Goal: Task Accomplishment & Management: Complete application form

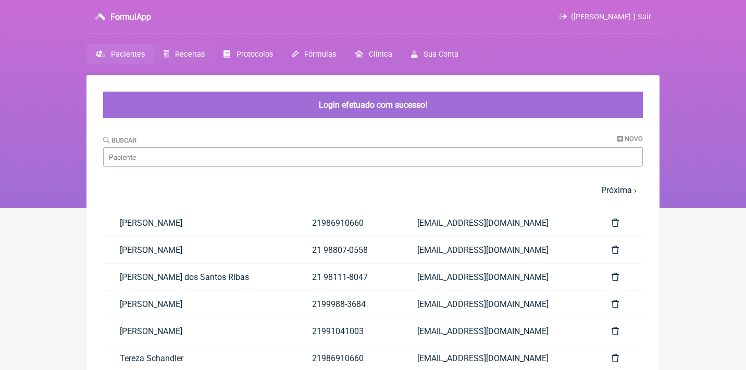
click at [185, 62] on link "Receitas" at bounding box center [184, 54] width 60 height 20
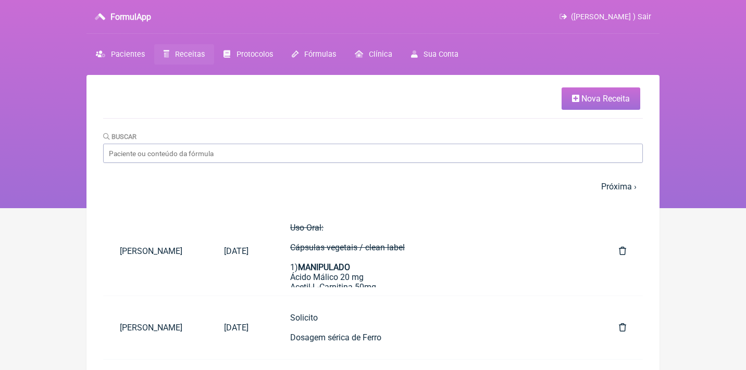
click at [586, 97] on span "Nova Receita" at bounding box center [605, 99] width 48 height 10
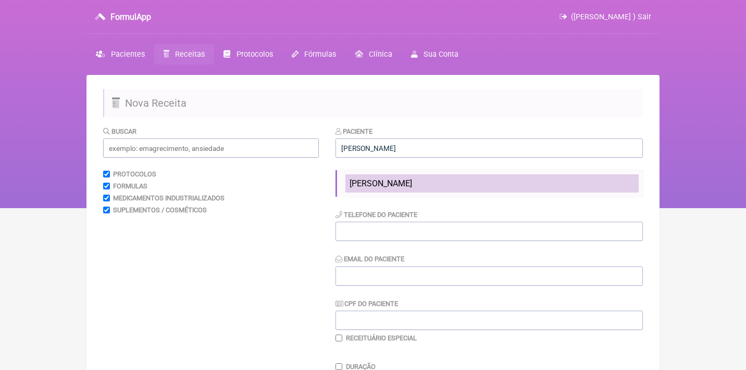
click at [386, 180] on span "[PERSON_NAME]" at bounding box center [380, 184] width 62 height 10
type input "[PERSON_NAME]"
type input "21999988274"
type input "[EMAIL_ADDRESS][DOMAIN_NAME]"
type input "14144802701"
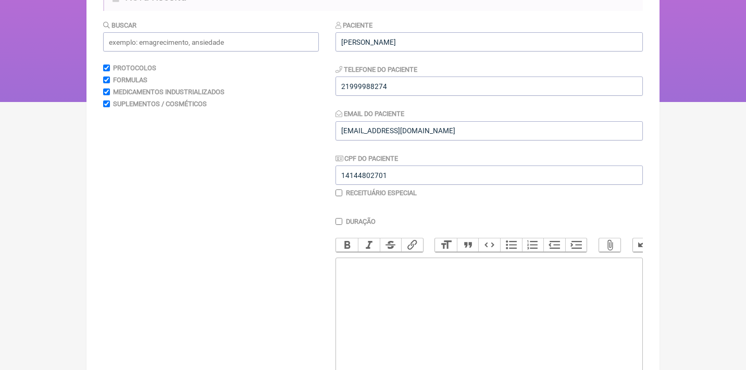
scroll to position [107, 0]
click at [382, 275] on trix-editor at bounding box center [488, 319] width 307 height 125
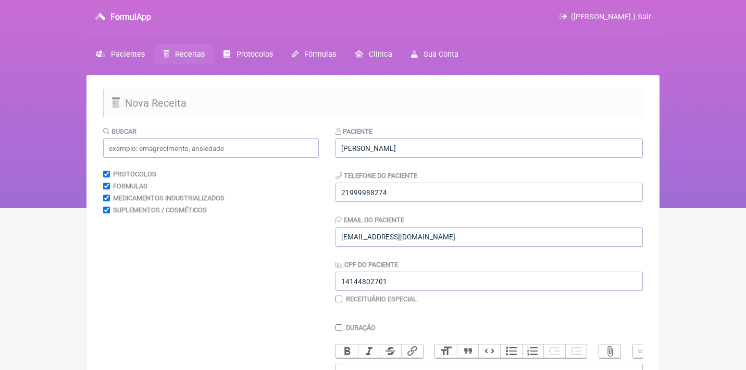
scroll to position [0, 0]
